Goal: Check status: Check status

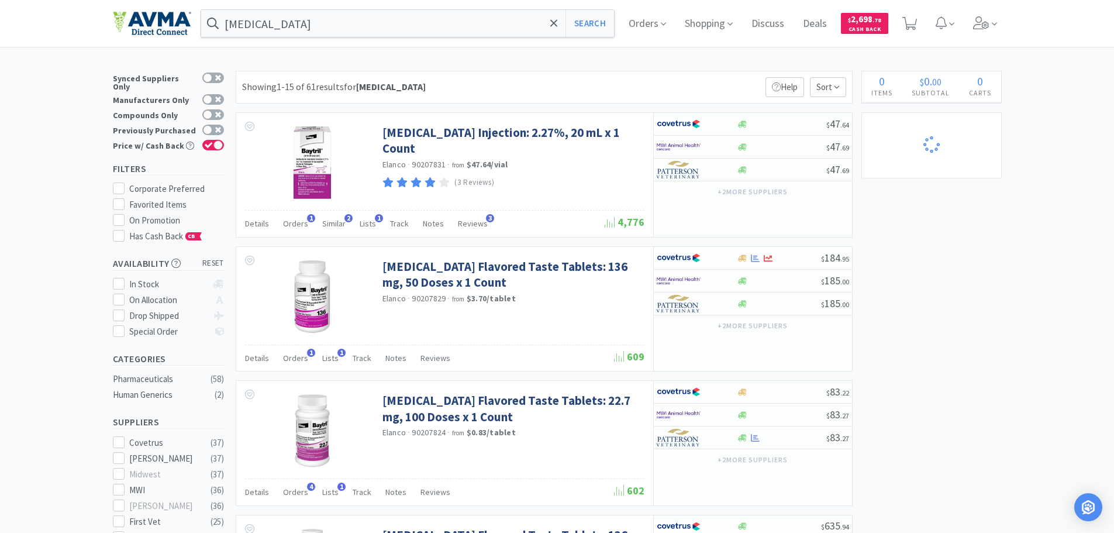
select select "4"
select select "1"
select select "5"
select select "2"
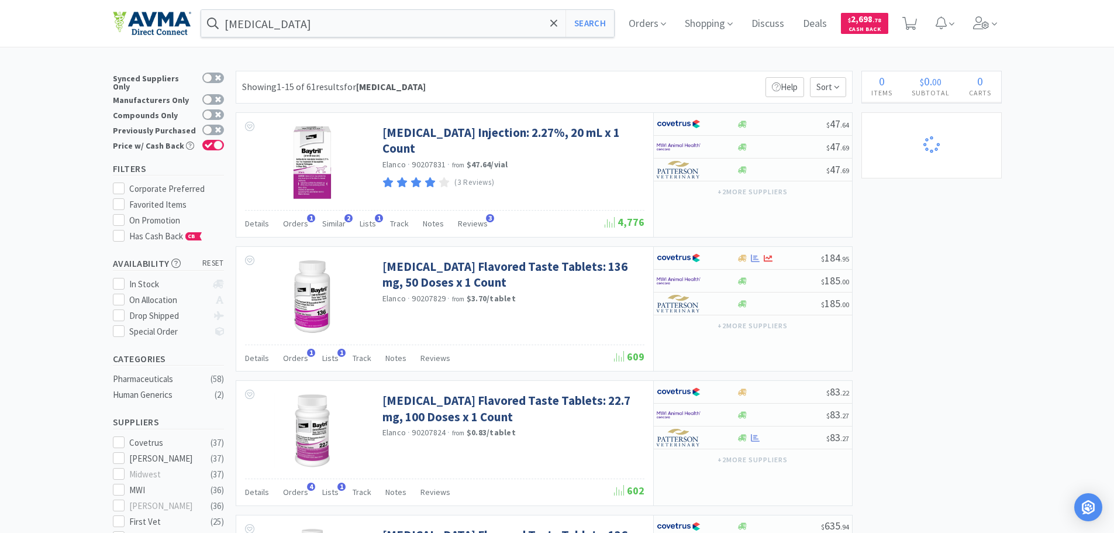
select select "5"
select select "2"
select select "1"
select select "8"
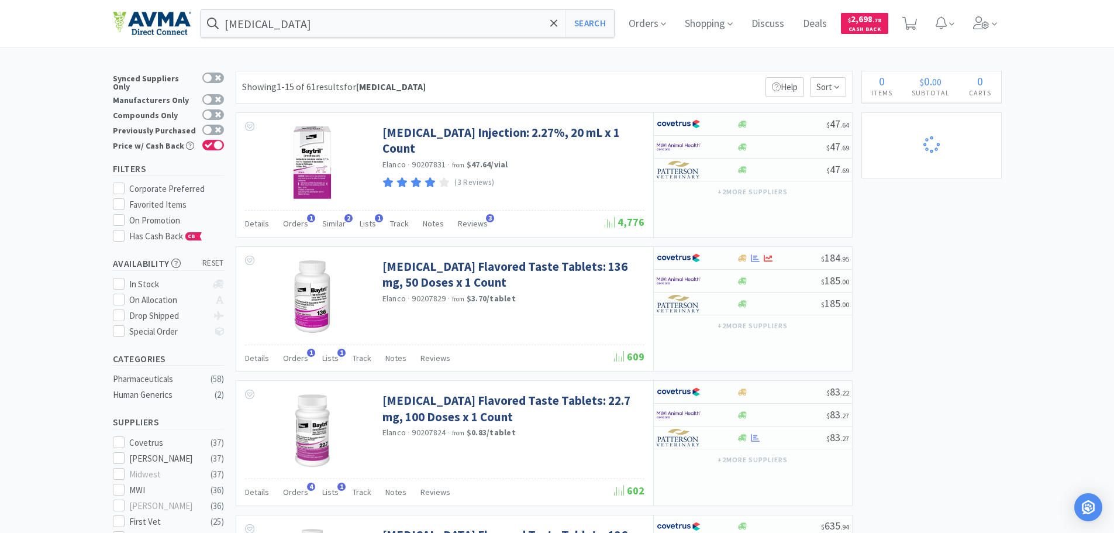
select select "2"
select select "17"
select select "11"
select select "2"
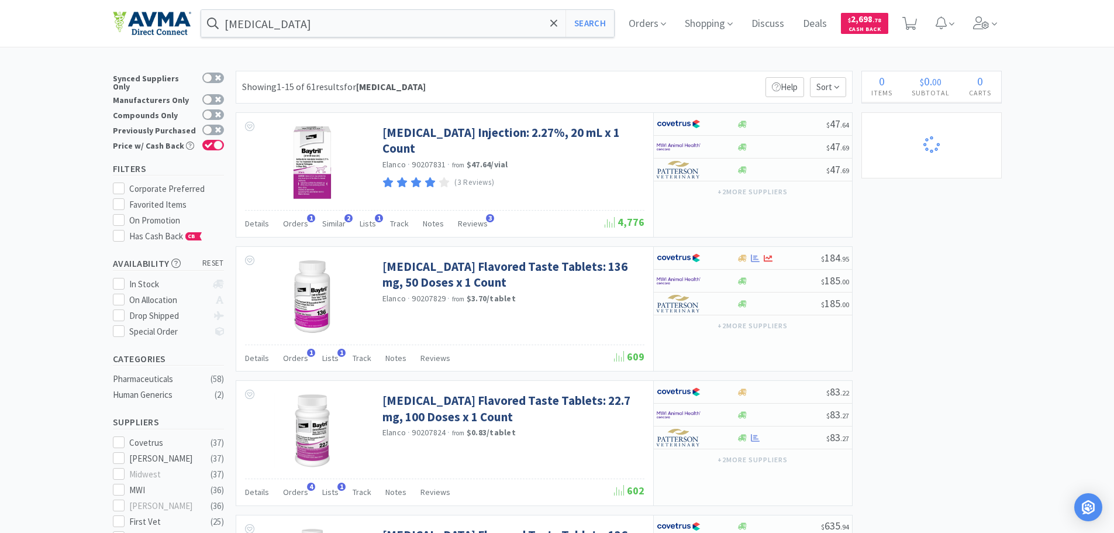
select select "1"
select select "4"
select select "1"
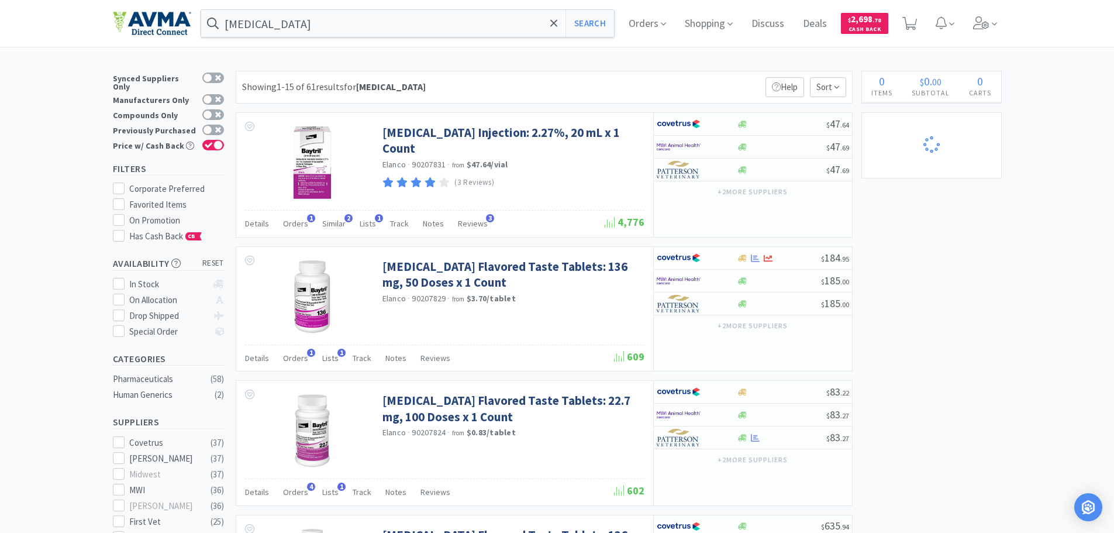
select select "1"
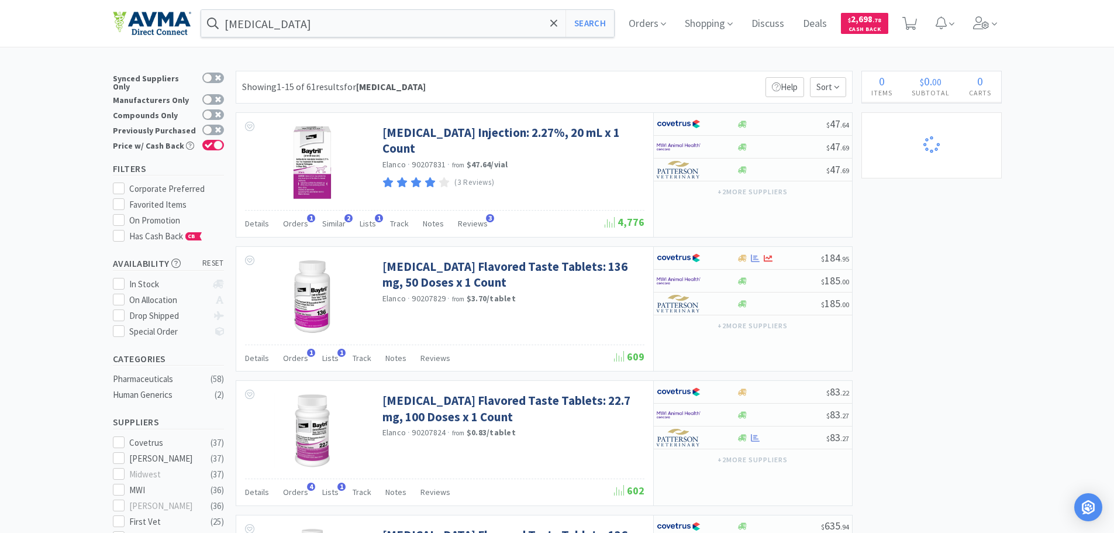
select select "7"
select select "1"
select select "45"
select select "2"
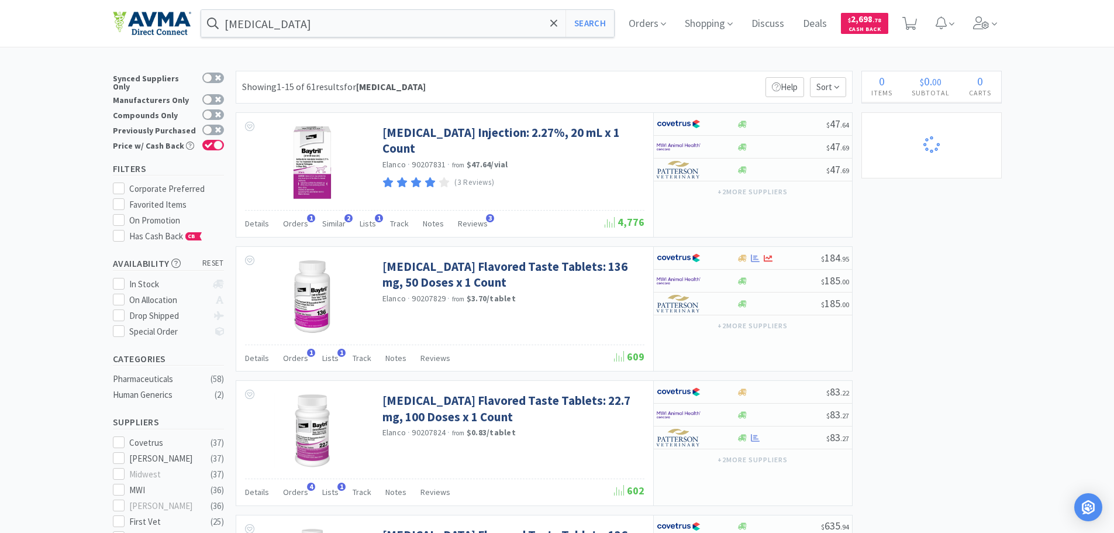
select select "3"
select select "1"
select select "3"
select select "2"
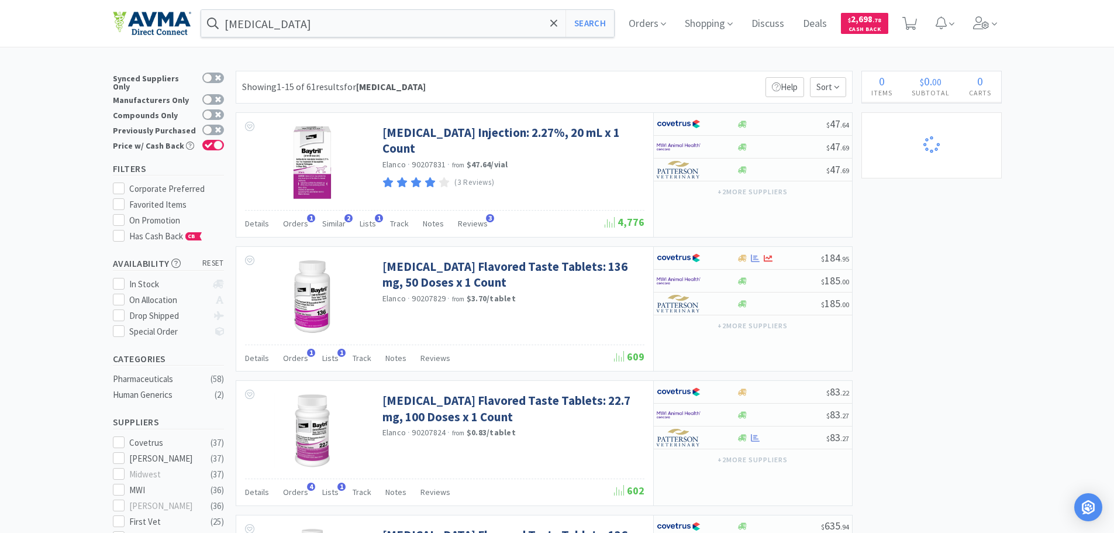
select select "3"
select select "1"
select select "60"
select select "1"
select select "12"
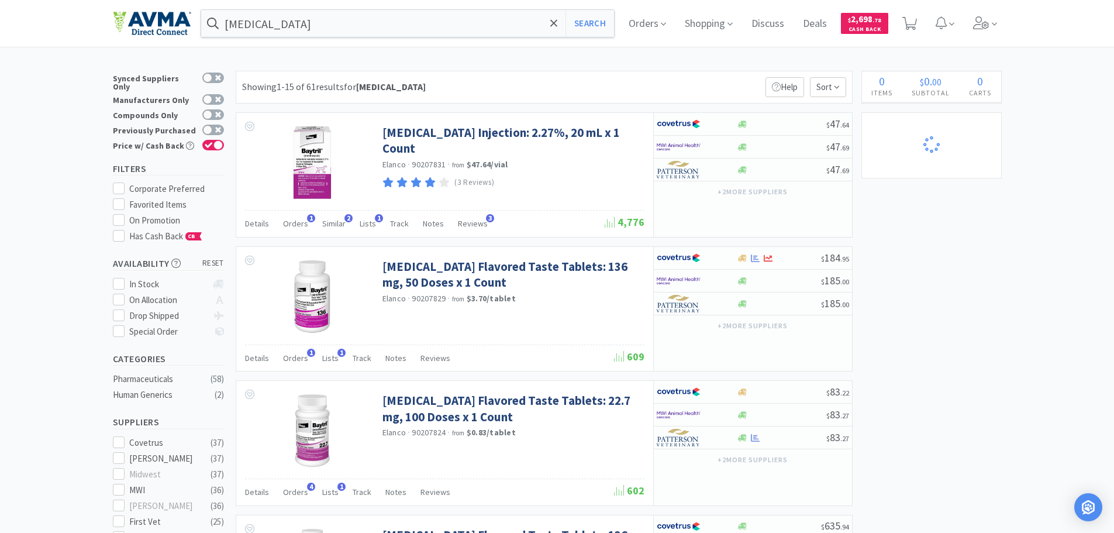
select select "1"
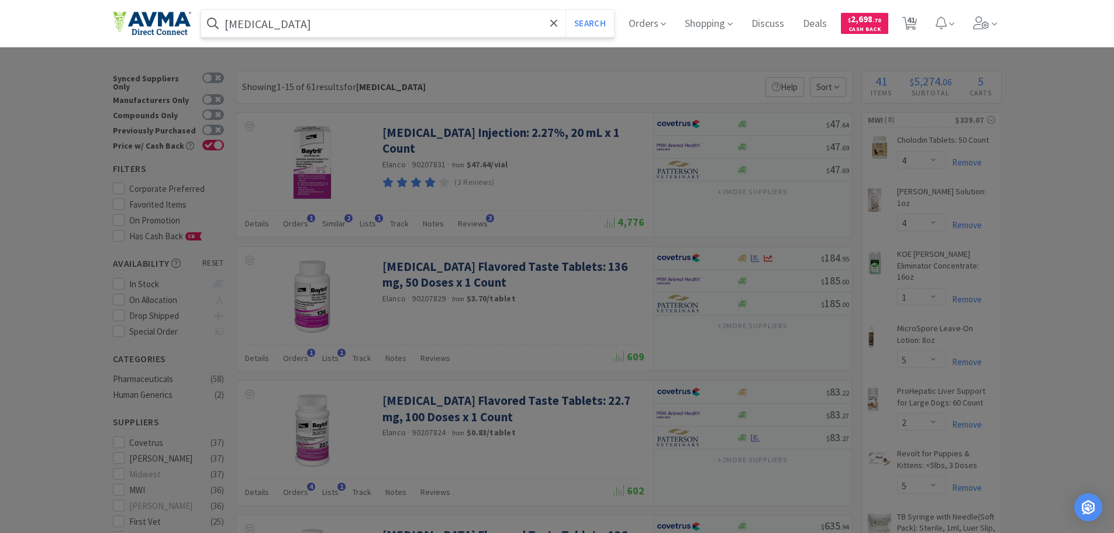
click at [273, 18] on input "baytril" at bounding box center [408, 23] width 414 height 27
paste input "120627"
type input "120627"
click at [566, 10] on button "Search" at bounding box center [590, 23] width 49 height 27
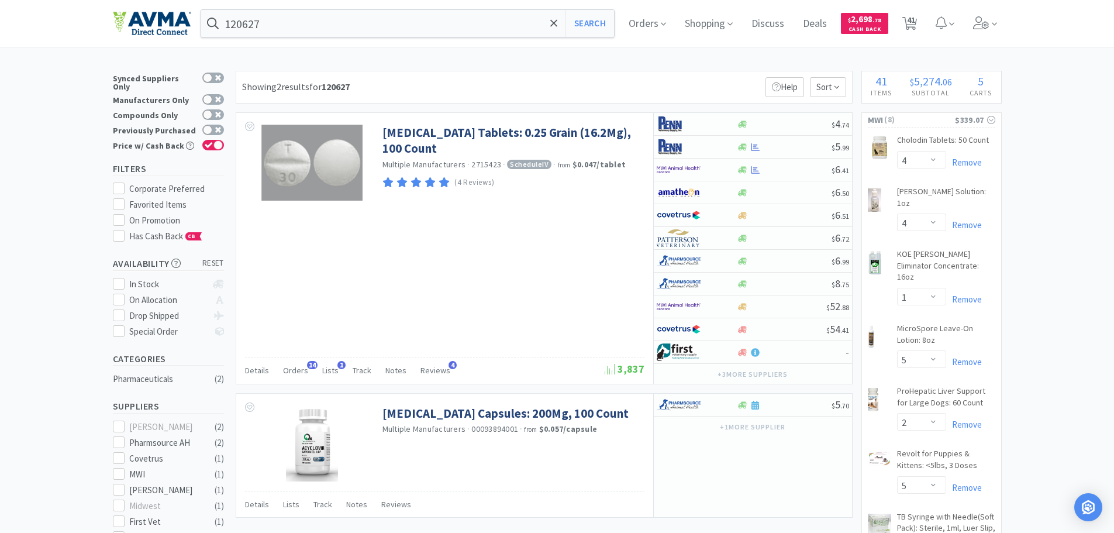
select select "2"
select select "1"
select select "5"
select select "2"
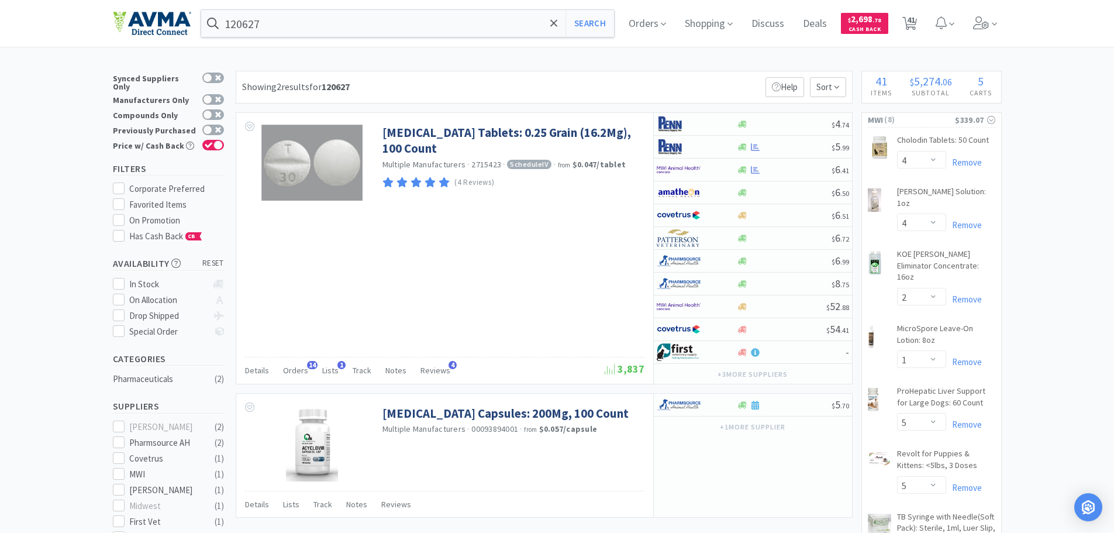
select select "2"
select select "1"
select select "5"
select select "2"
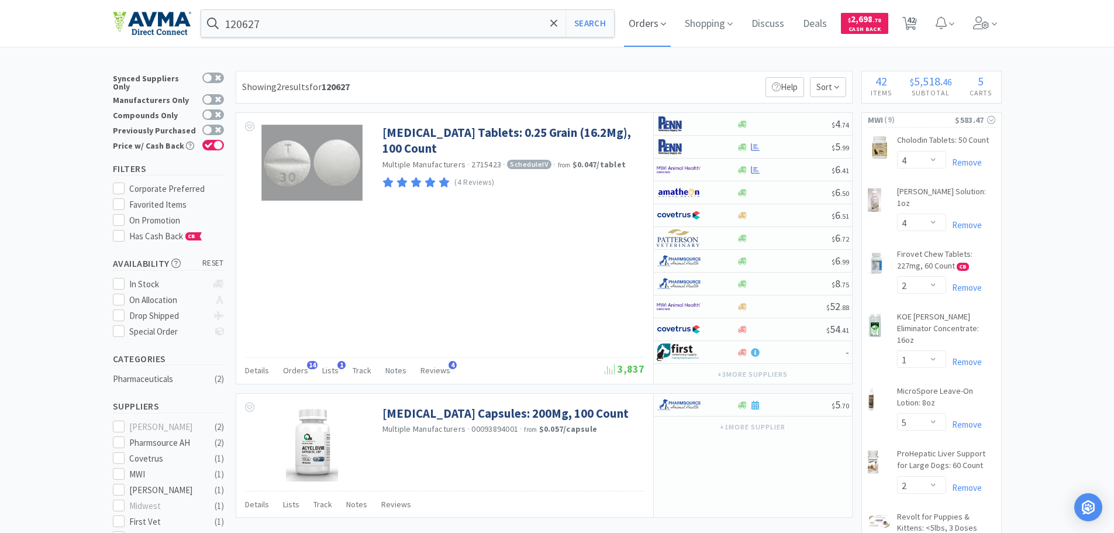
select select "2"
select select "1"
click at [337, 25] on input "120627" at bounding box center [408, 23] width 414 height 27
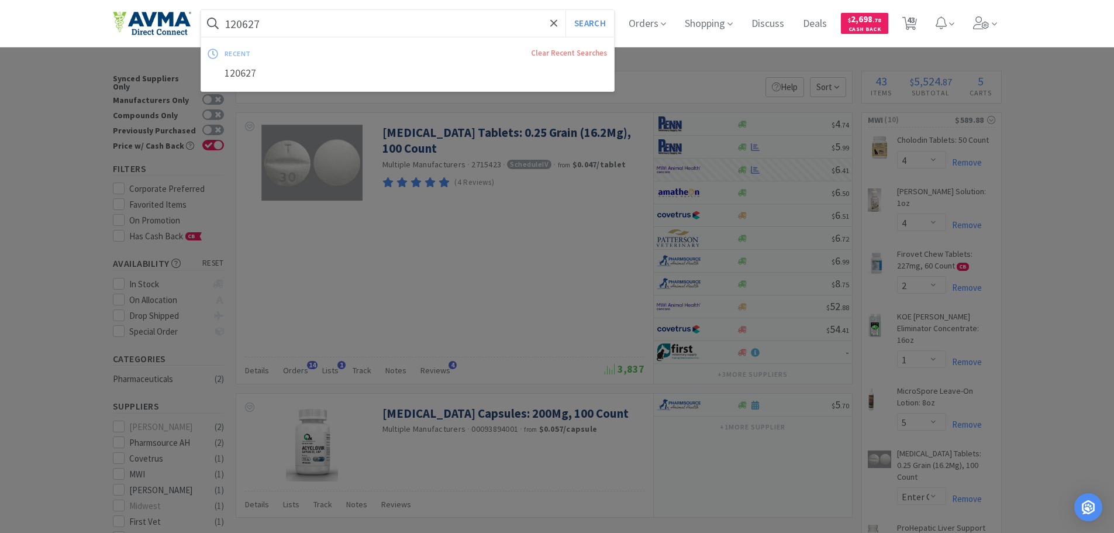
paste input "050123"
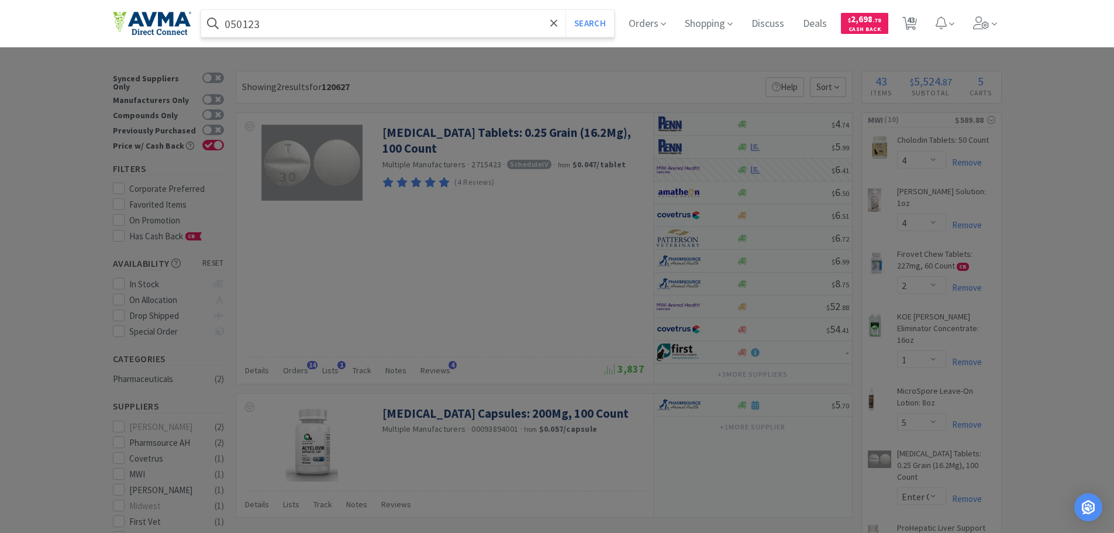
type input "050123"
click at [566, 10] on button "Search" at bounding box center [590, 23] width 49 height 27
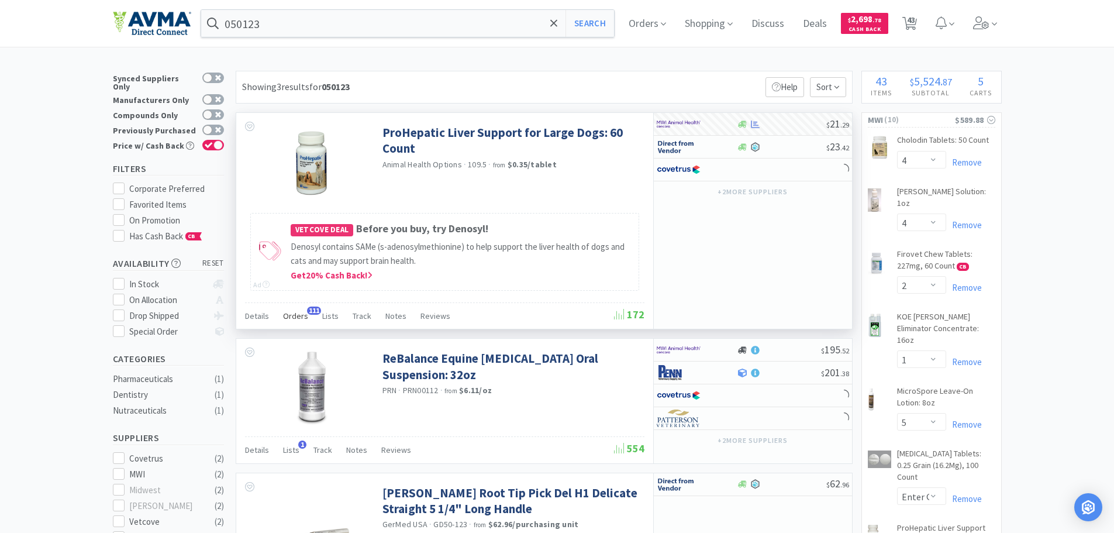
click at [302, 312] on span "Orders" at bounding box center [295, 316] width 25 height 11
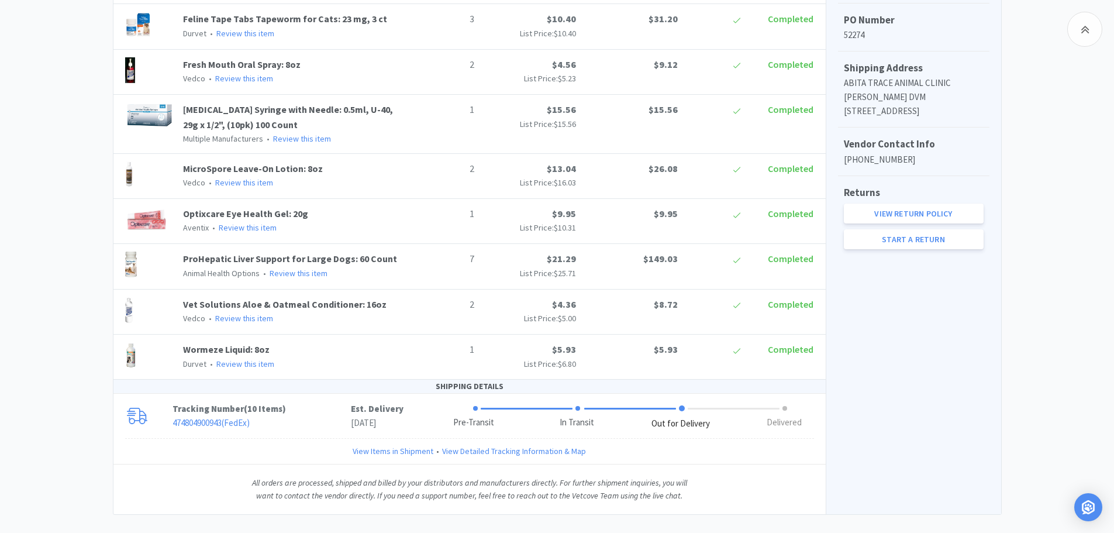
scroll to position [399, 0]
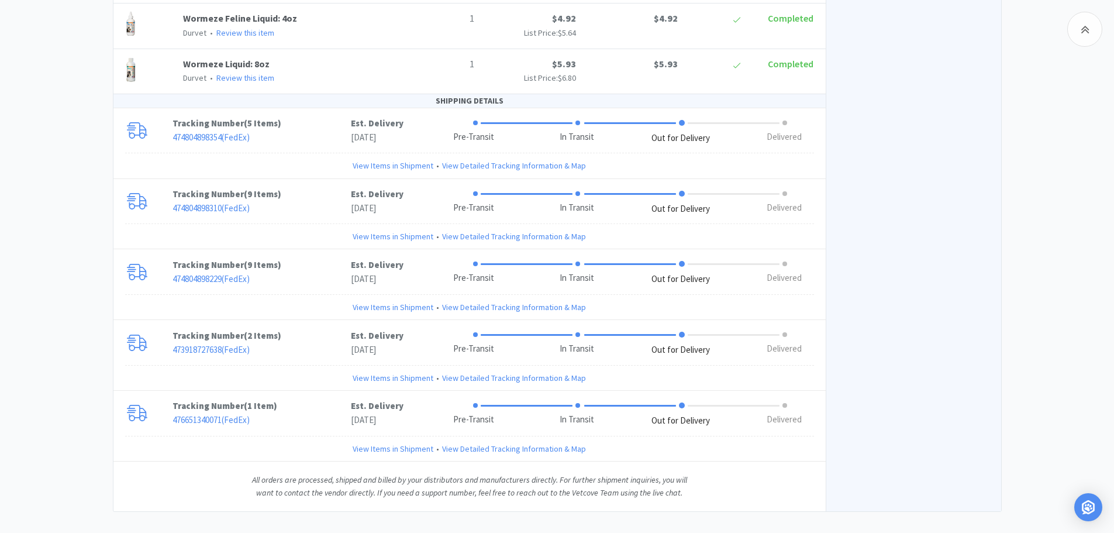
scroll to position [1537, 0]
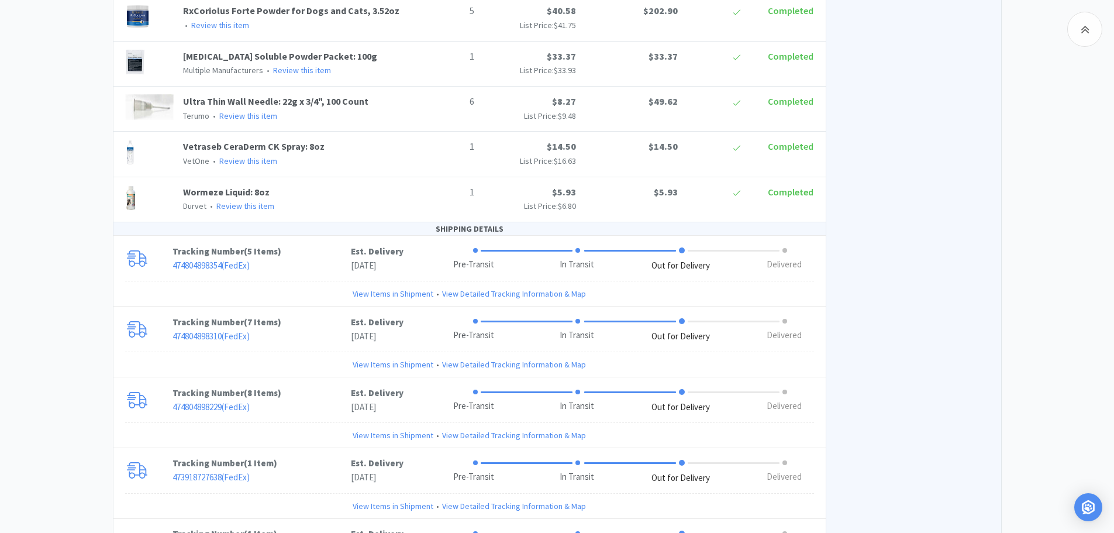
scroll to position [1170, 0]
